Goal: Task Accomplishment & Management: Complete application form

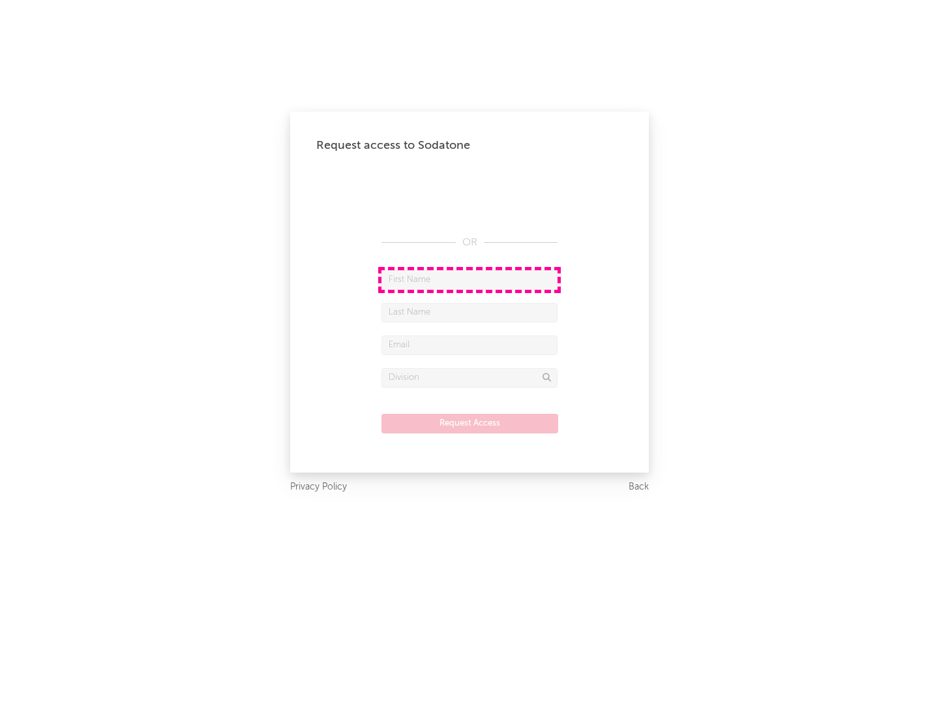
click at [470, 279] on input "text" at bounding box center [470, 280] width 176 height 20
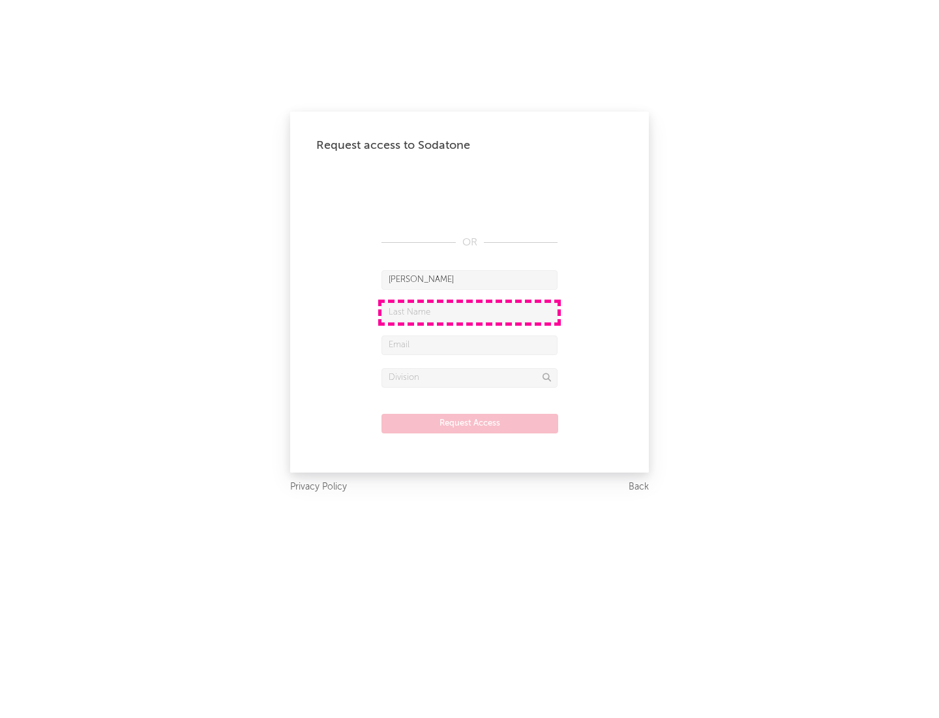
type input "[PERSON_NAME]"
click at [470, 312] on input "text" at bounding box center [470, 313] width 176 height 20
type input "[PERSON_NAME]"
click at [470, 344] on input "text" at bounding box center [470, 345] width 176 height 20
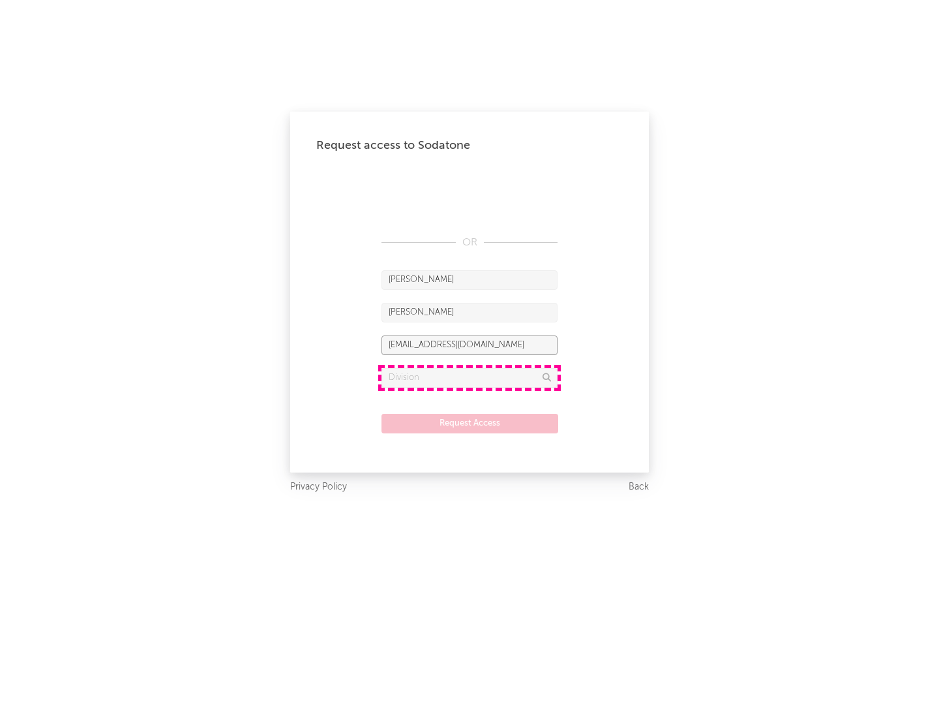
type input "[EMAIL_ADDRESS][DOMAIN_NAME]"
click at [470, 377] on input "text" at bounding box center [470, 378] width 176 height 20
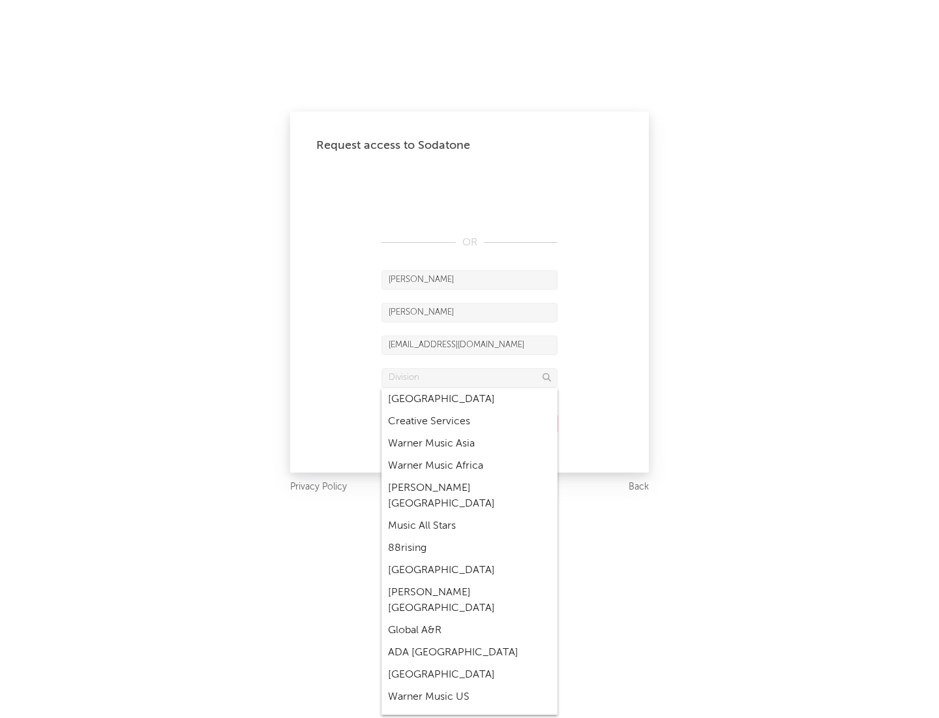
click at [470, 515] on div "Music All Stars" at bounding box center [470, 526] width 176 height 22
type input "Music All Stars"
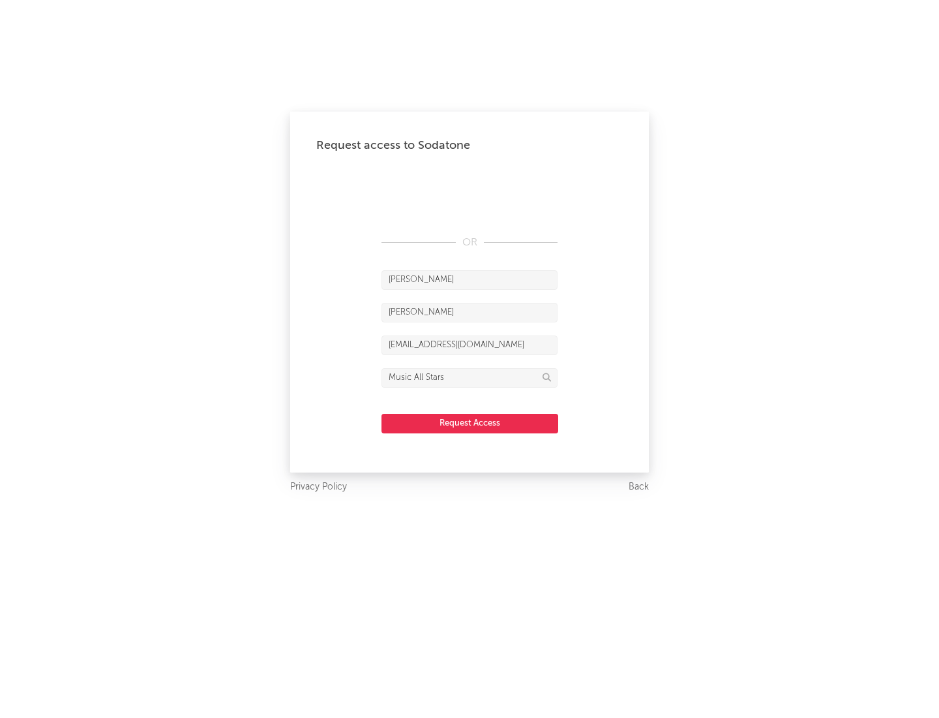
click at [470, 423] on button "Request Access" at bounding box center [470, 424] width 177 height 20
